Goal: Information Seeking & Learning: Check status

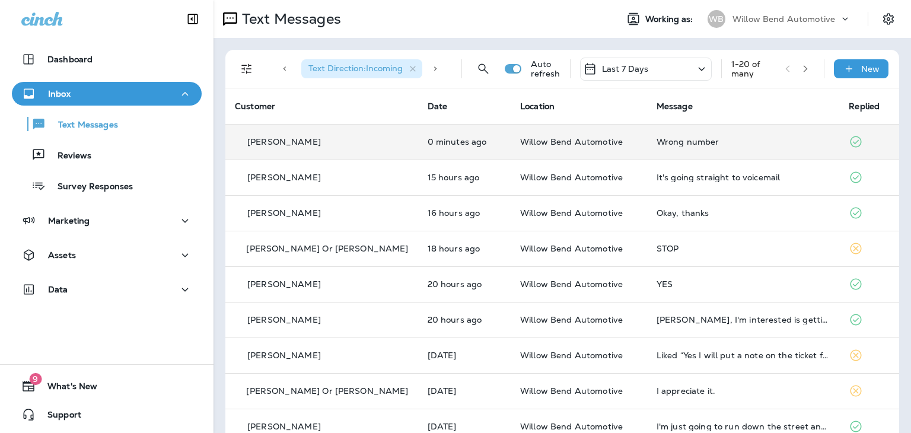
click at [656, 139] on div "Wrong number" at bounding box center [743, 141] width 174 height 9
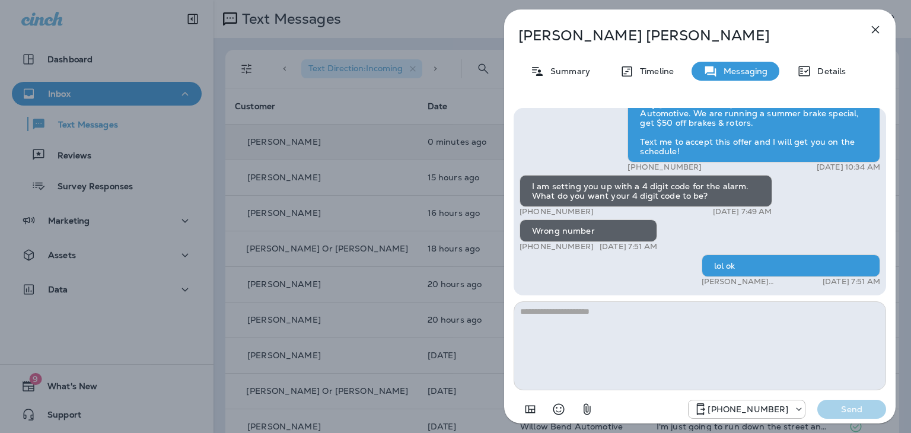
click at [875, 29] on icon "button" at bounding box center [876, 30] width 8 height 8
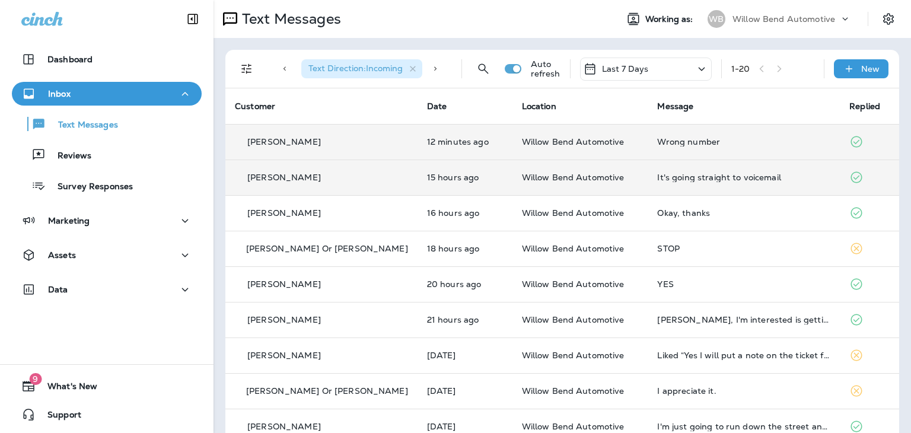
click at [657, 175] on div "It's going straight to voicemail" at bounding box center [743, 177] width 173 height 9
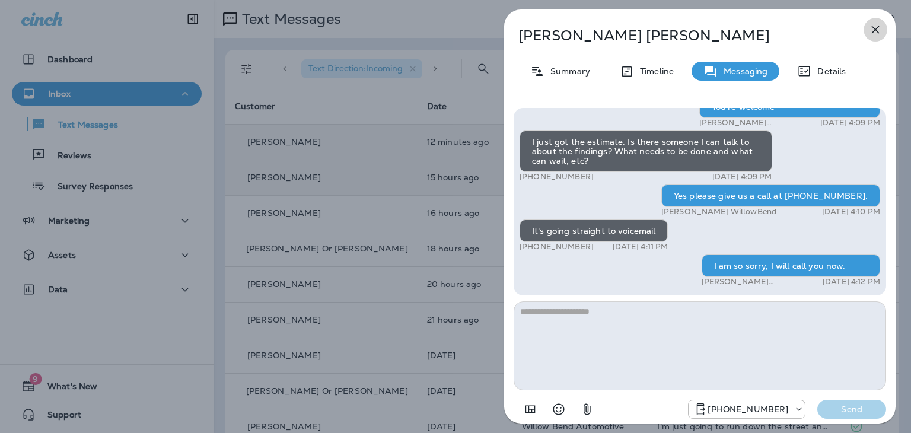
click at [880, 32] on icon "button" at bounding box center [875, 30] width 14 height 14
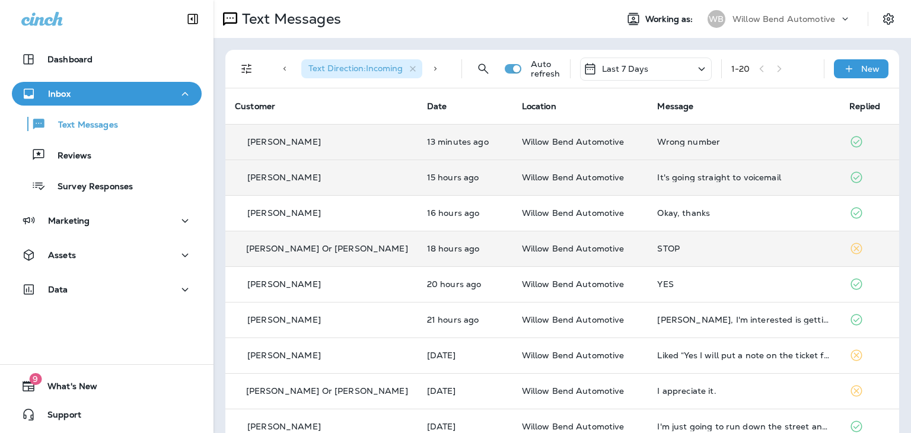
click at [657, 247] on div "STOP" at bounding box center [743, 248] width 173 height 9
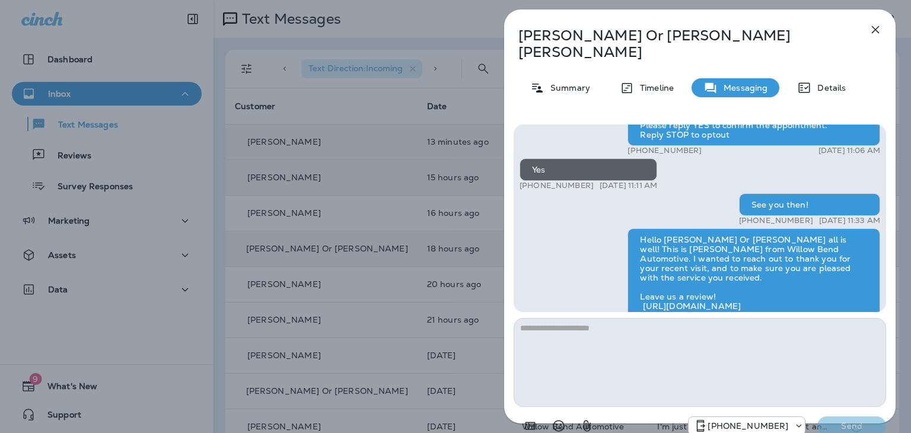
scroll to position [-534, 0]
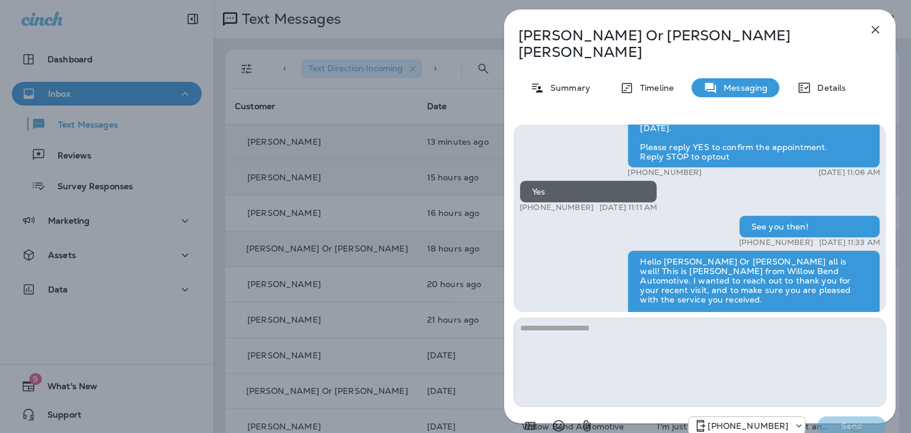
click at [873, 27] on icon "button" at bounding box center [876, 30] width 8 height 8
